Goal: Communication & Community: Answer question/provide support

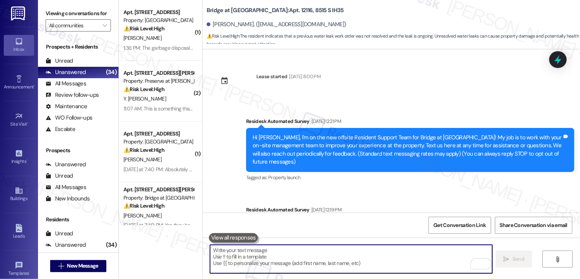
scroll to position [508, 0]
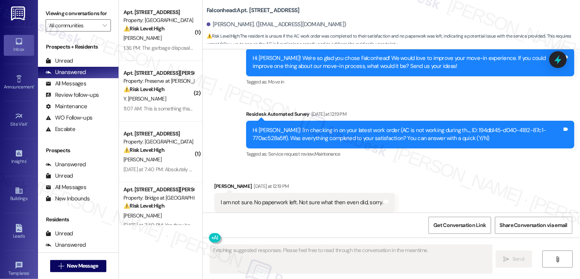
scroll to position [305, 0]
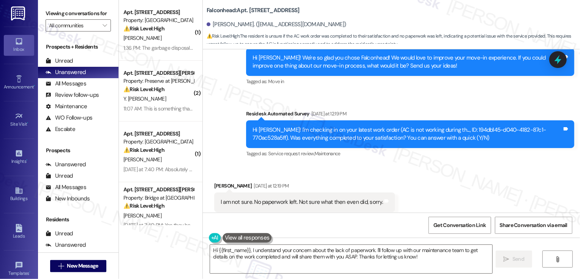
click at [254, 10] on b "Falconhead: Apt. 8308, 3400 Ranch Rd 620 S" at bounding box center [253, 10] width 93 height 8
copy b "8308"
click at [303, 248] on textarea "Hi {{first_name}}, I understand your concern about the lack of paperwork. I'll …" at bounding box center [351, 259] width 282 height 29
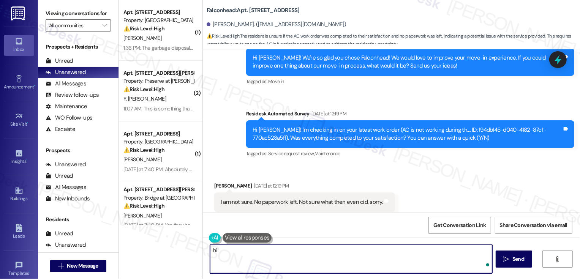
type textarea "h"
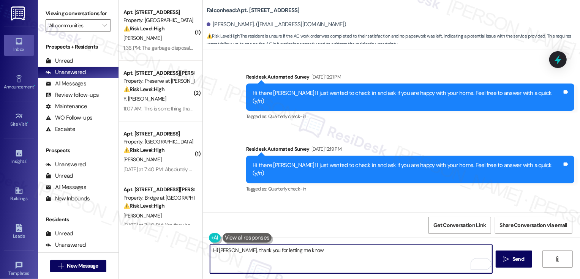
scroll to position [201, 0]
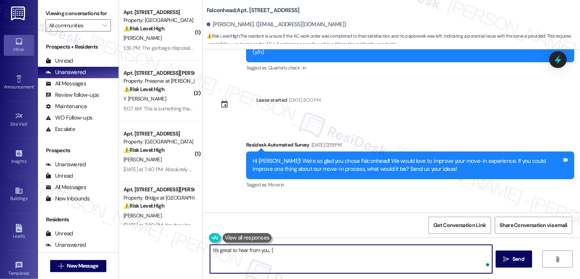
type textarea "It's great to hear from you, {{"
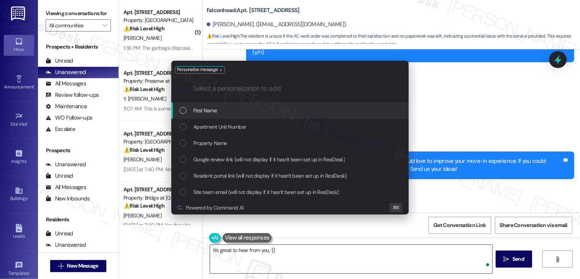
type input "f"
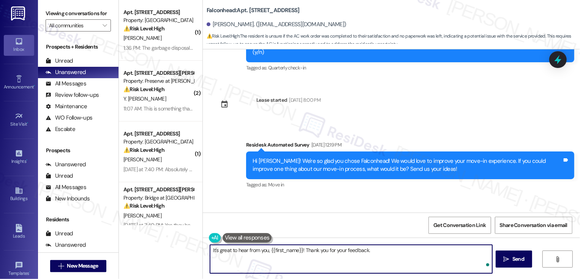
scroll to position [305, 0]
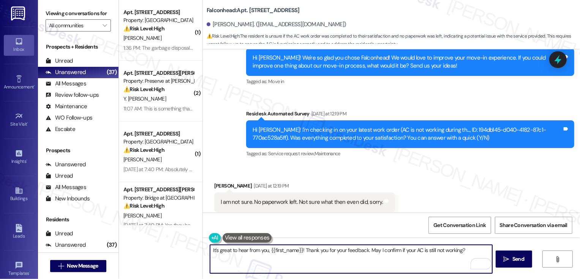
click at [354, 251] on textarea "It's great to hear from you, {{first_name}}! Thank you for your feedback. May I…" at bounding box center [351, 259] width 282 height 29
type textarea "It's great to hear from you, {{first_name}}! Thank you for your response. May I…"
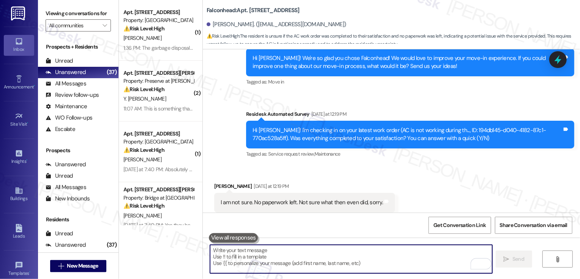
scroll to position [358, 0]
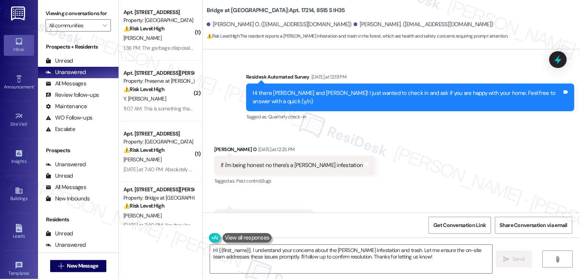
scroll to position [337, 0]
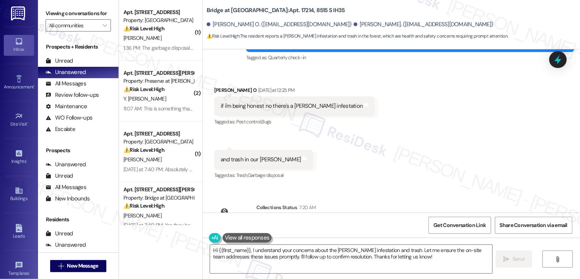
click at [283, 10] on b "Bridge at [GEOGRAPHIC_DATA]: Apt. 17214, 8515 S IH35" at bounding box center [276, 10] width 138 height 8
copy b "17214"
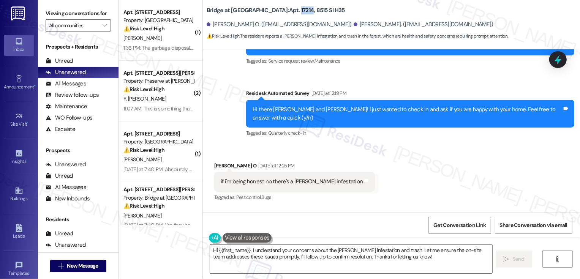
scroll to position [235, 0]
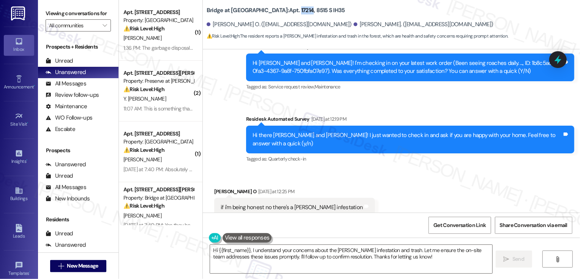
click at [214, 188] on div "[PERSON_NAME] O [DATE] at 12:25 PM" at bounding box center [294, 193] width 161 height 11
copy div "[PERSON_NAME]"
click at [239, 253] on textarea "Hi {{first_name}}, I understand your concerns about the [PERSON_NAME] infestati…" at bounding box center [351, 259] width 282 height 29
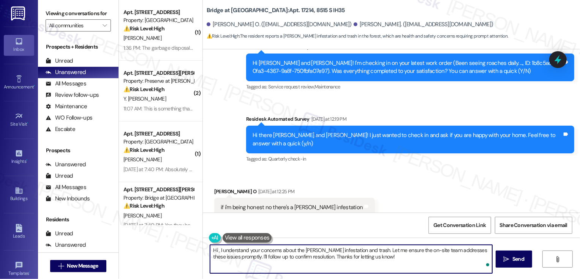
paste textarea "[PERSON_NAME]"
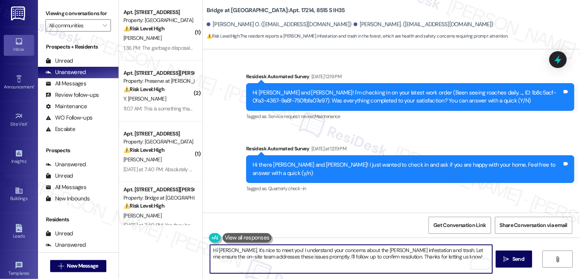
scroll to position [252, 0]
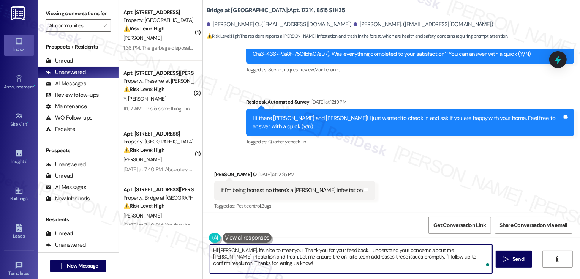
click at [354, 252] on textarea "Hi [PERSON_NAME], it's nice to meet you! Thank you for your feedback. I underst…" at bounding box center [351, 259] width 282 height 29
drag, startPoint x: 469, startPoint y: 250, endPoint x: 472, endPoint y: 266, distance: 15.9
click at [472, 265] on textarea "Hi [PERSON_NAME], it's nice to meet you! Thank you for your feedback. I hear yo…" at bounding box center [351, 259] width 282 height 29
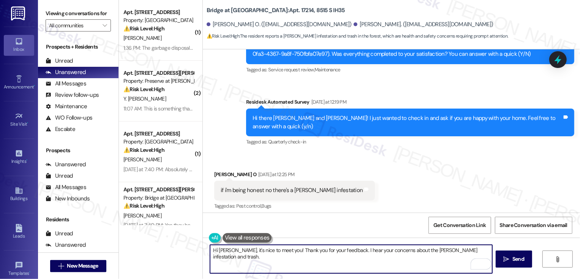
type textarea "Hi [PERSON_NAME], it's nice to meet you! Thank you for your feedback. I hear yo…"
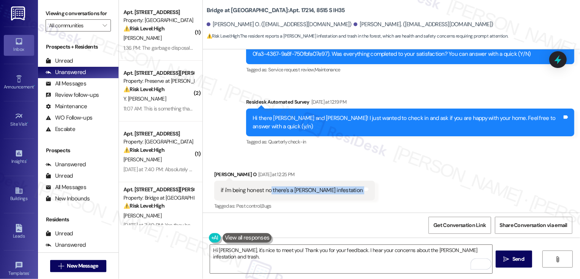
drag, startPoint x: 265, startPoint y: 173, endPoint x: 333, endPoint y: 181, distance: 68.1
click at [333, 181] on div "if i'm being honest no there's a [PERSON_NAME] infestation Tags and notes" at bounding box center [294, 190] width 161 height 19
copy div "there's a [PERSON_NAME] infestation Tags and notes"
click at [368, 171] on div "Received via SMS [PERSON_NAME] O [DATE] at 12:25 PM if i'm being honest no ther…" at bounding box center [391, 213] width 377 height 118
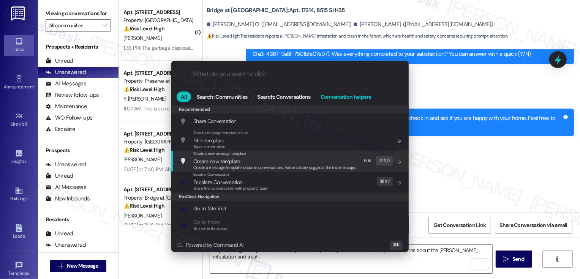
click at [341, 95] on span "Conversation helpers" at bounding box center [346, 96] width 51 height 5
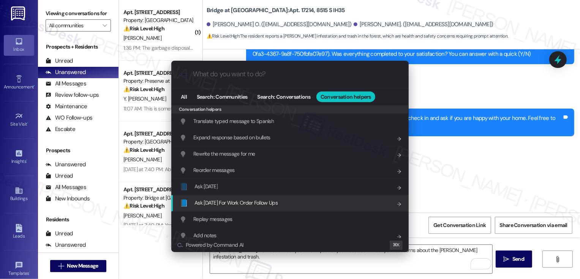
click at [245, 202] on span "Ask [DATE] For Work Order Follow Ups" at bounding box center [236, 203] width 83 height 7
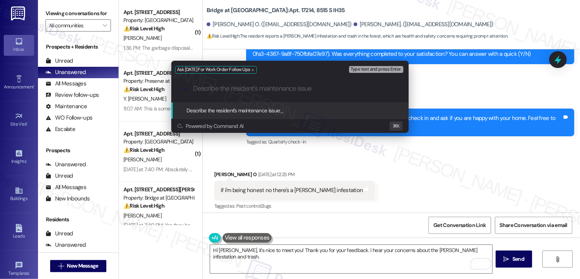
paste input "there's a [PERSON_NAME] infestation"
type input "there's a [PERSON_NAME] infestation"
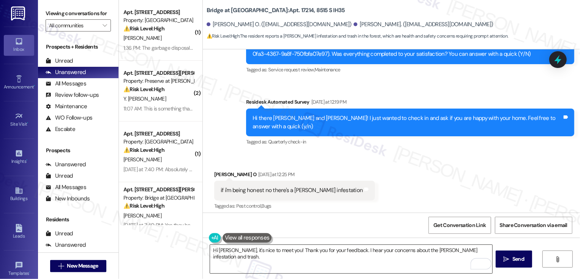
click at [474, 250] on textarea "Hi [PERSON_NAME], it's nice to meet you! Thank you for your feedback. I hear yo…" at bounding box center [351, 259] width 282 height 29
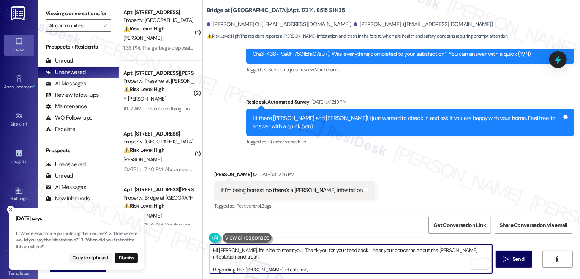
type textarea "Hi [PERSON_NAME], it's nice to meet you! Thank you for your feedback. I hear yo…"
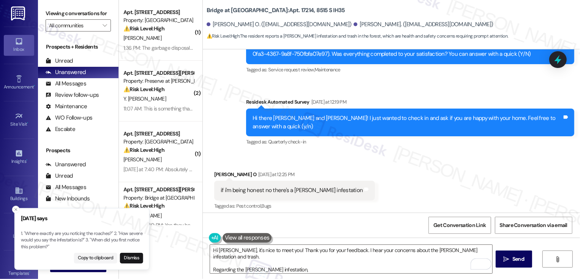
drag, startPoint x: 20, startPoint y: 233, endPoint x: 45, endPoint y: 234, distance: 24.7
click at [45, 234] on p "1. "Where exactly are you noticing the roaches?" 2. "How severe would you say t…" at bounding box center [82, 241] width 122 height 20
click at [27, 235] on p "1. "Where exactly are you noticing the roaches?" 2. "How severe would you say t…" at bounding box center [77, 241] width 122 height 20
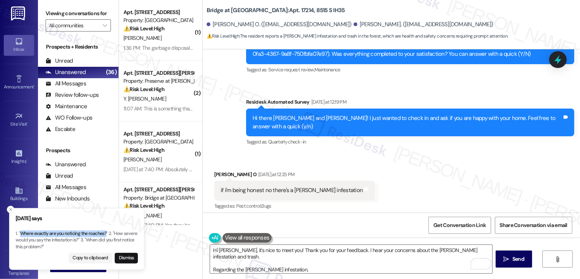
drag, startPoint x: 21, startPoint y: 234, endPoint x: 105, endPoint y: 236, distance: 84.4
click at [106, 237] on p "1. "Where exactly are you noticing the roaches?" 2. "How severe would you say t…" at bounding box center [77, 241] width 122 height 20
copy p "Where exactly are you noticing the roaches"
click at [289, 268] on textarea "Hi [PERSON_NAME], it's nice to meet you! Thank you for your feedback. I hear yo…" at bounding box center [351, 259] width 282 height 29
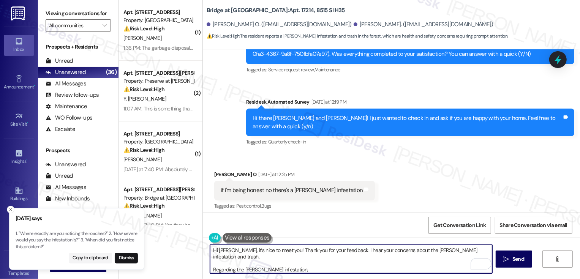
paste textarea "Where exactly are you noticing the roaches"
click at [284, 264] on textarea "Hi [PERSON_NAME], it's nice to meet you! Thank you for your feedback. I hear yo…" at bounding box center [351, 259] width 282 height 29
click at [386, 262] on textarea "Hi [PERSON_NAME], it's nice to meet you! Thank you for your feedback. I hear yo…" at bounding box center [351, 259] width 282 height 29
click at [8, 210] on icon "Close toast" at bounding box center [10, 209] width 5 height 5
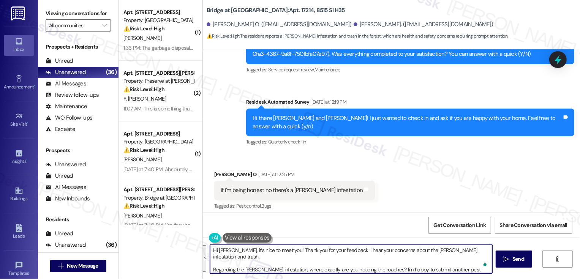
paste textarea "’s nice to meet you! Thank you for sharing your feedback—I hear your concerns a…"
click at [355, 251] on textarea "Hi [PERSON_NAME], it’s nice to meet you! Thank you for sharing your feedback—I …" at bounding box center [351, 259] width 282 height 29
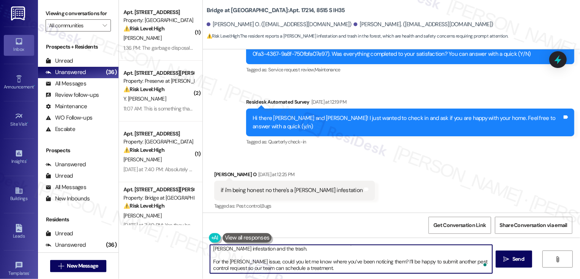
scroll to position [8, 0]
type textarea "Hi [PERSON_NAME], it’s nice to meet you! Thank you for sharing your feedback. I…"
click at [516, 265] on button " Send" at bounding box center [514, 259] width 37 height 17
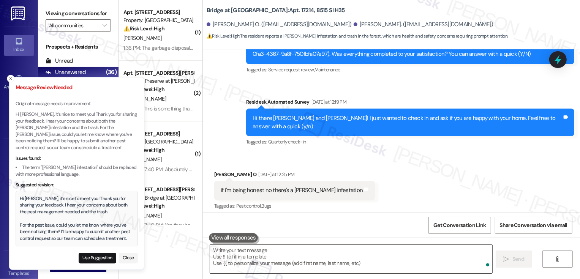
scroll to position [0, 0]
click at [83, 223] on div "Hi [PERSON_NAME], it’s nice to meet you! Thank you for sharing your feedback. I…" at bounding box center [77, 219] width 114 height 47
click at [102, 258] on button "Use Suggestion" at bounding box center [98, 258] width 38 height 11
type textarea "Hi [PERSON_NAME], it’s nice to meet you! Thank you for sharing your feedback. I…"
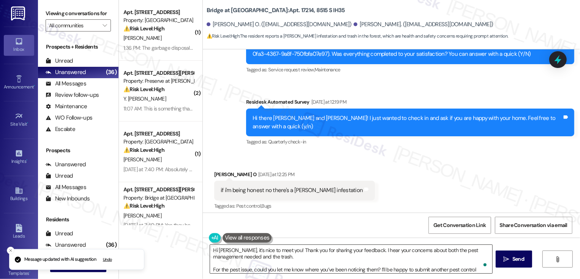
click at [280, 260] on textarea "Hi [PERSON_NAME], it’s nice to meet you! Thank you for sharing your feedback. I…" at bounding box center [351, 259] width 282 height 29
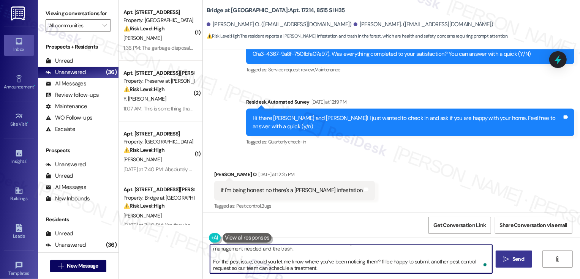
click at [522, 259] on span "Send" at bounding box center [519, 259] width 12 height 8
